Goal: Obtain resource: Obtain resource

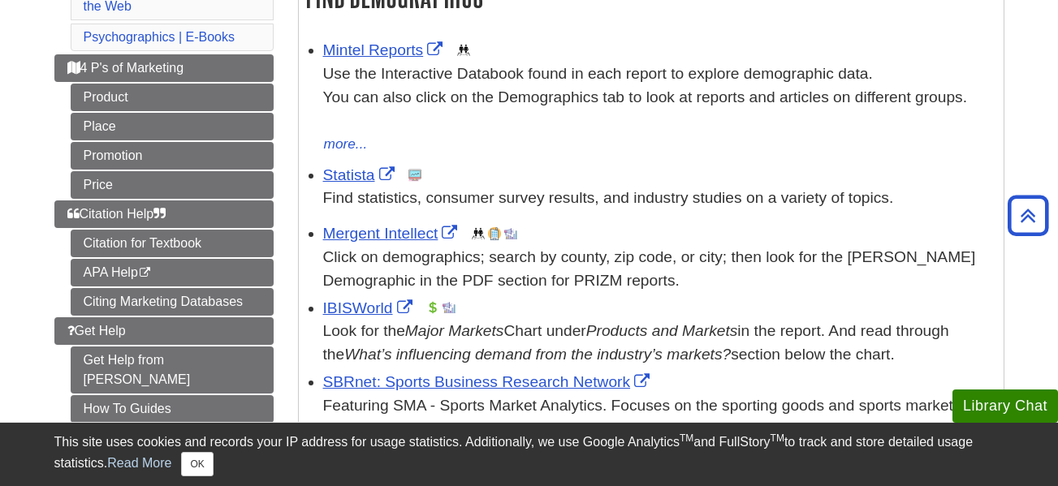
scroll to position [309, 0]
click at [360, 57] on link "Mintel Reports" at bounding box center [385, 50] width 124 height 17
click at [341, 193] on p "Find statistics, consumer survey results, and industry studies on a variety of …" at bounding box center [659, 200] width 672 height 24
click at [330, 166] on div "Statista This link opens in a new window Find statistics, consumer survey resul…" at bounding box center [659, 188] width 672 height 47
click at [351, 184] on link "Statista" at bounding box center [361, 175] width 76 height 17
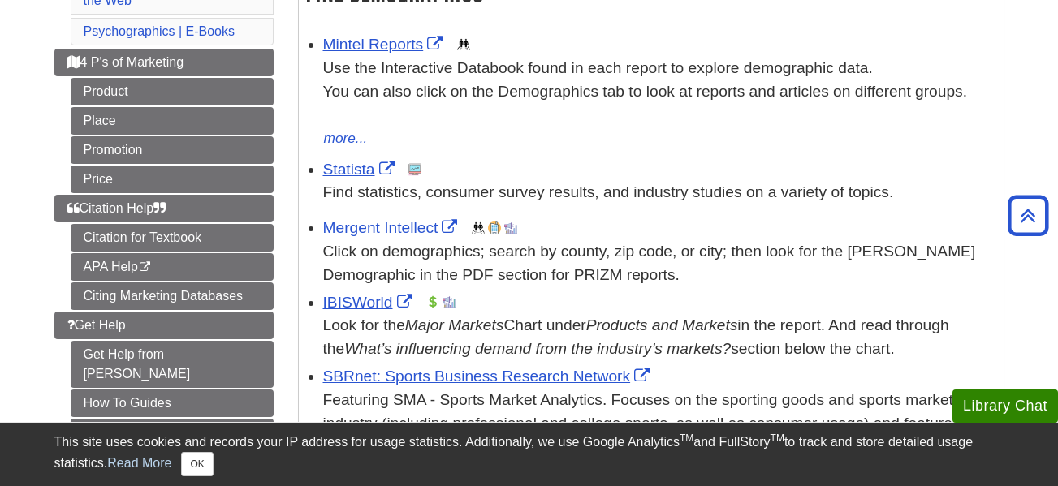
scroll to position [278, 0]
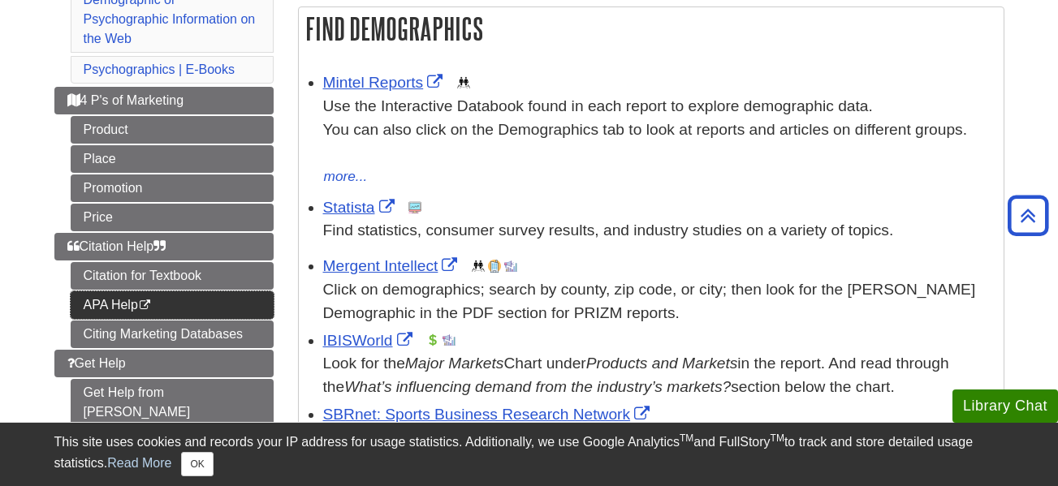
click at [105, 312] on link "APA Help This link opens in a new window" at bounding box center [172, 305] width 203 height 28
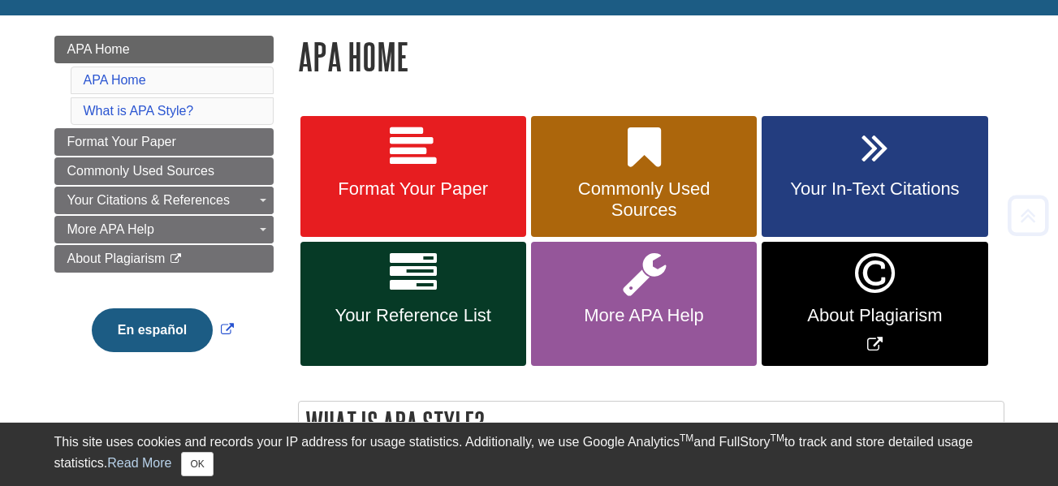
scroll to position [218, 0]
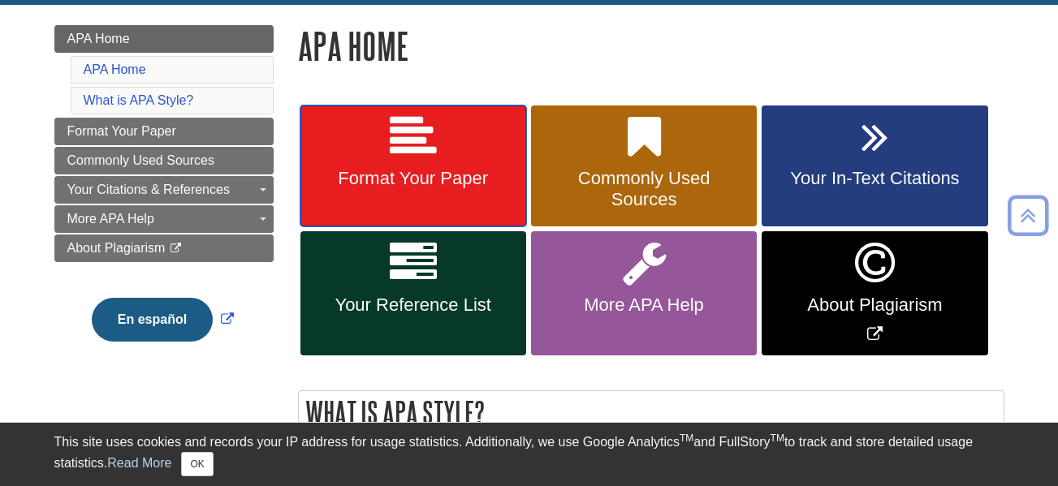
click at [417, 139] on icon at bounding box center [413, 137] width 47 height 47
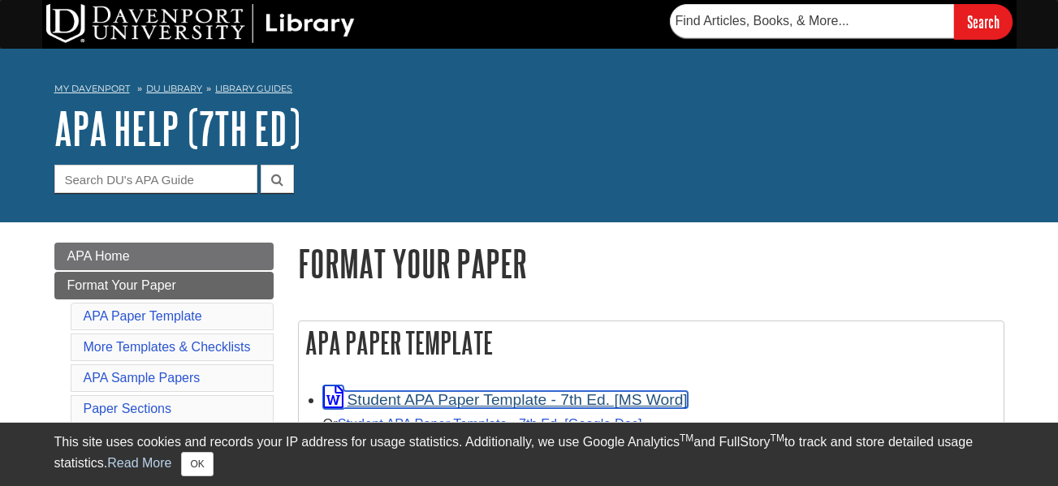
click at [468, 401] on link "Student APA Paper Template - 7th Ed. [MS Word]" at bounding box center [505, 399] width 365 height 17
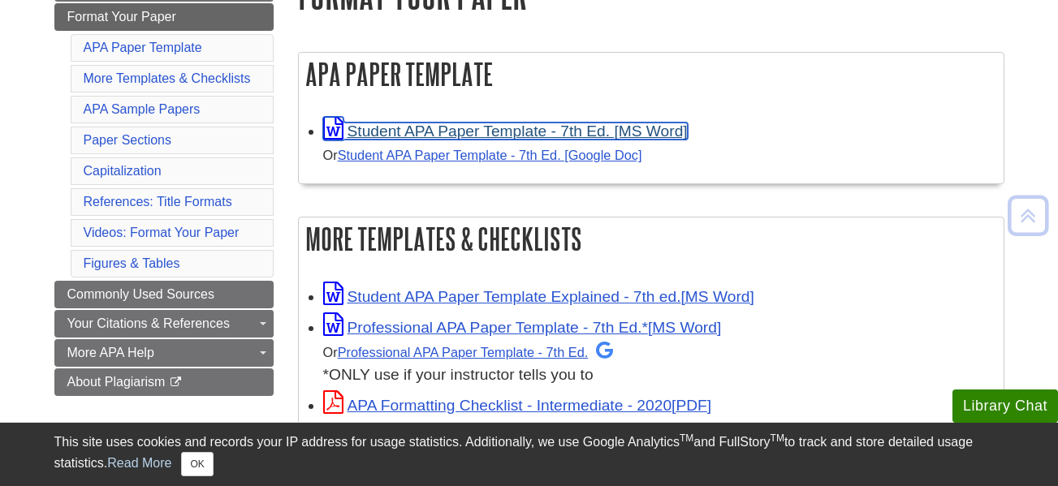
scroll to position [273, 0]
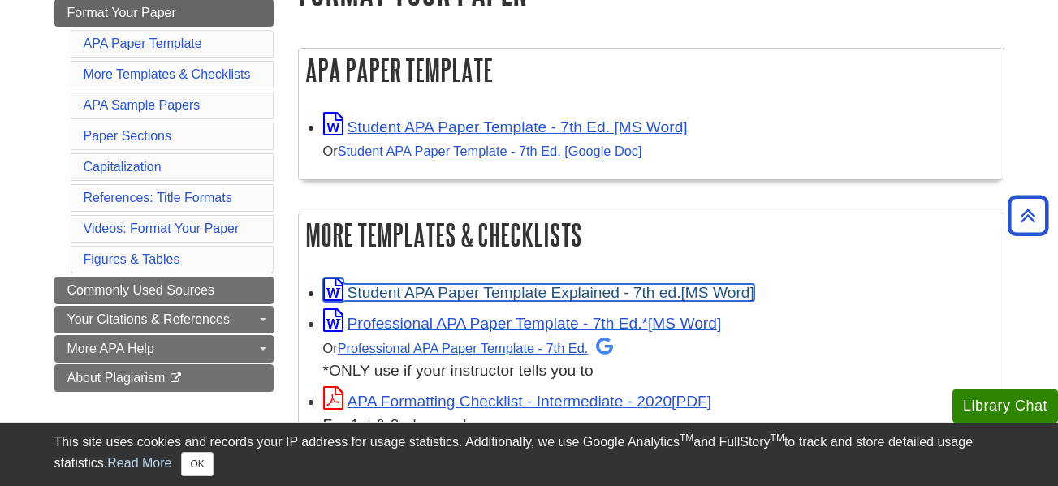
click at [365, 300] on link "Student APA Paper Template Explained - 7th ed." at bounding box center [538, 292] width 431 height 17
